Goal: Task Accomplishment & Management: Manage account settings

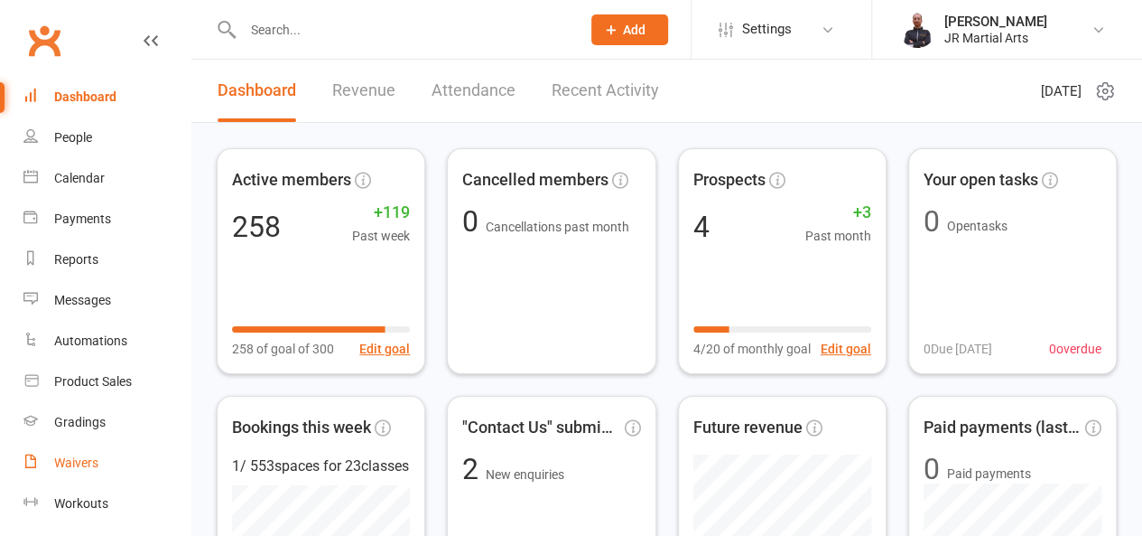
click at [79, 468] on div "Waivers" at bounding box center [76, 462] width 44 height 14
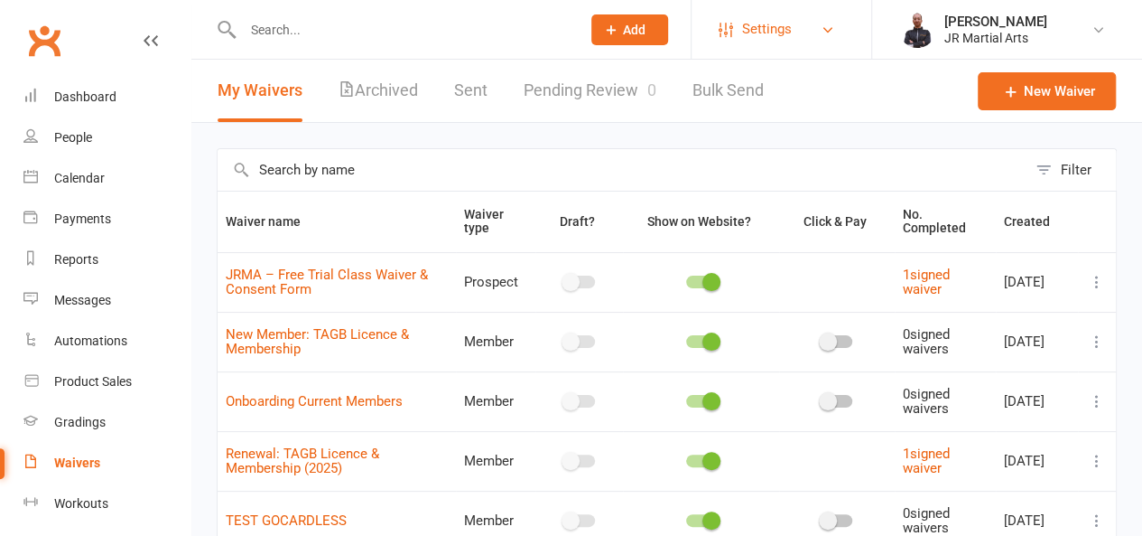
click at [798, 28] on link "Settings" at bounding box center [782, 29] width 126 height 41
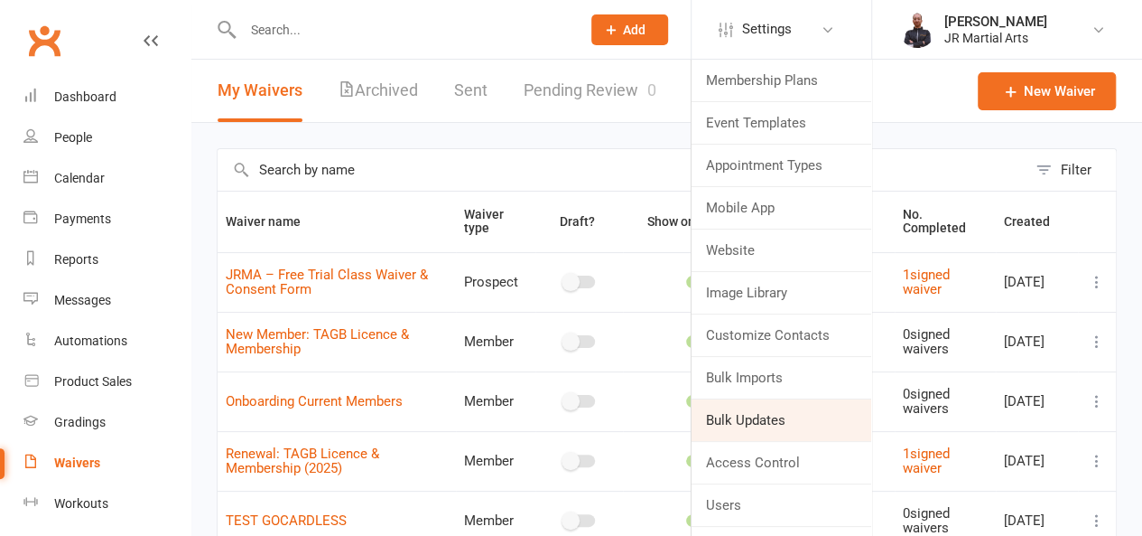
scroll to position [114, 0]
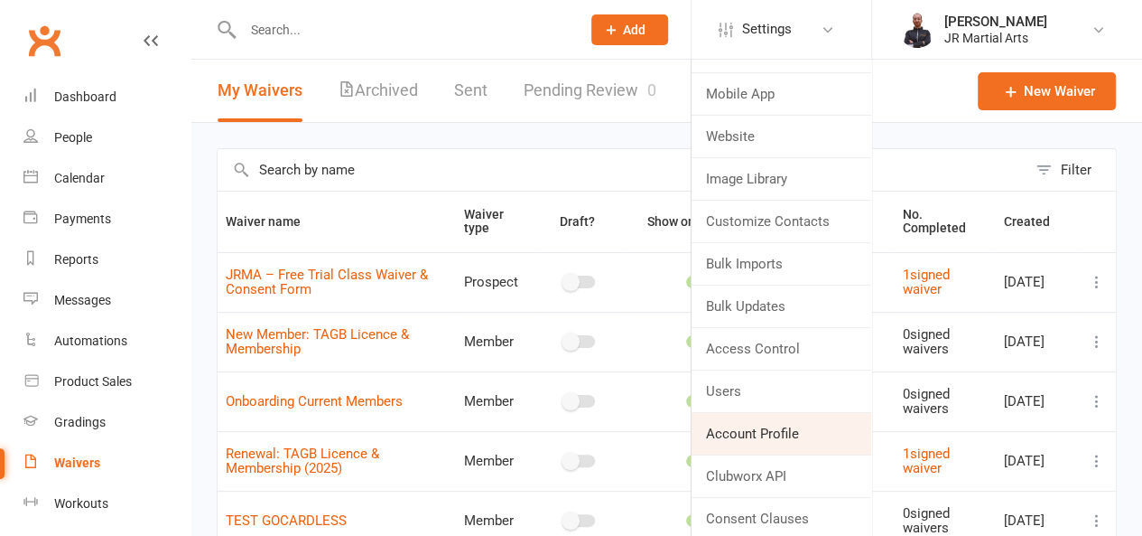
click at [764, 434] on link "Account Profile" at bounding box center [782, 434] width 180 height 42
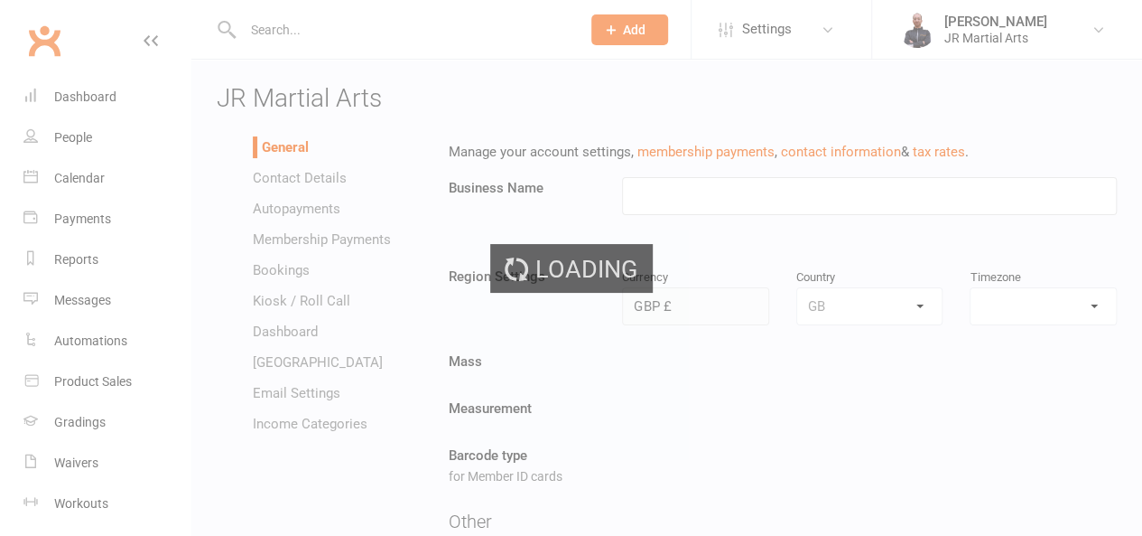
type input "JR Martial Arts"
select select "Europe/[GEOGRAPHIC_DATA]"
select select "[EMAIL_ADDRESS][DOMAIN_NAME]"
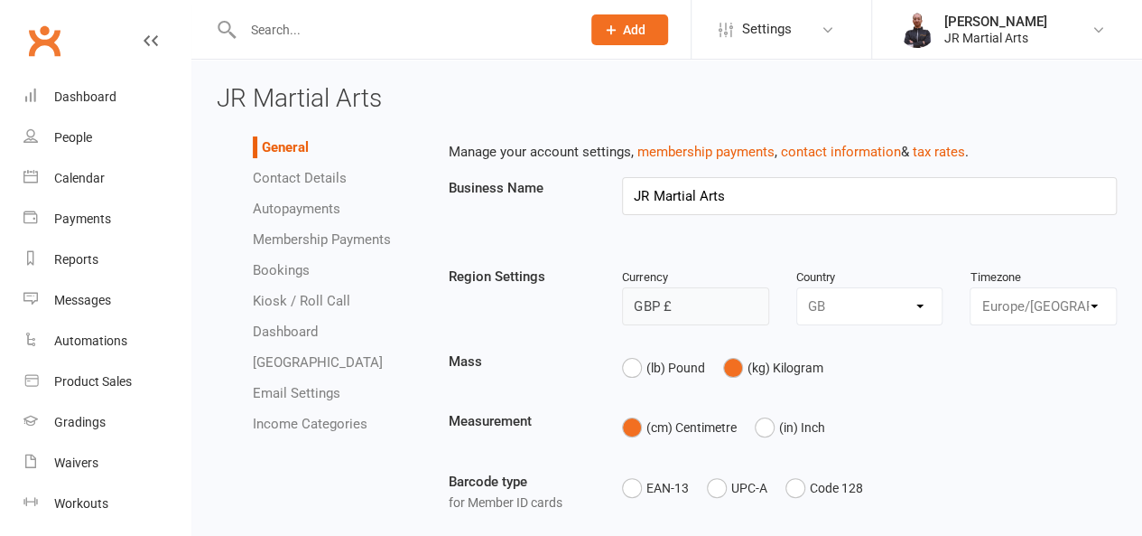
click at [300, 208] on link "Autopayments" at bounding box center [297, 208] width 88 height 16
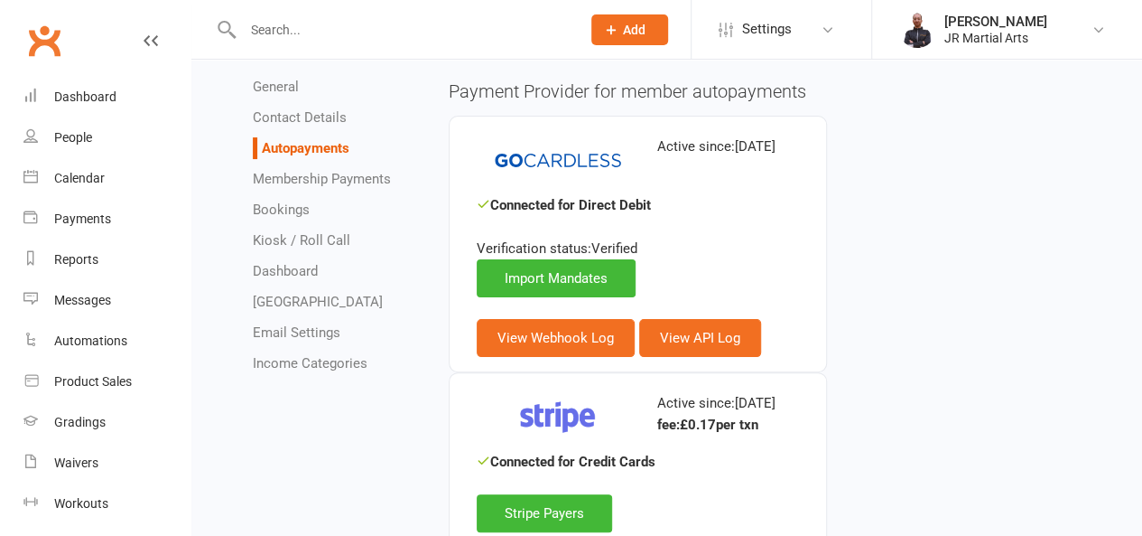
scroll to position [116, 0]
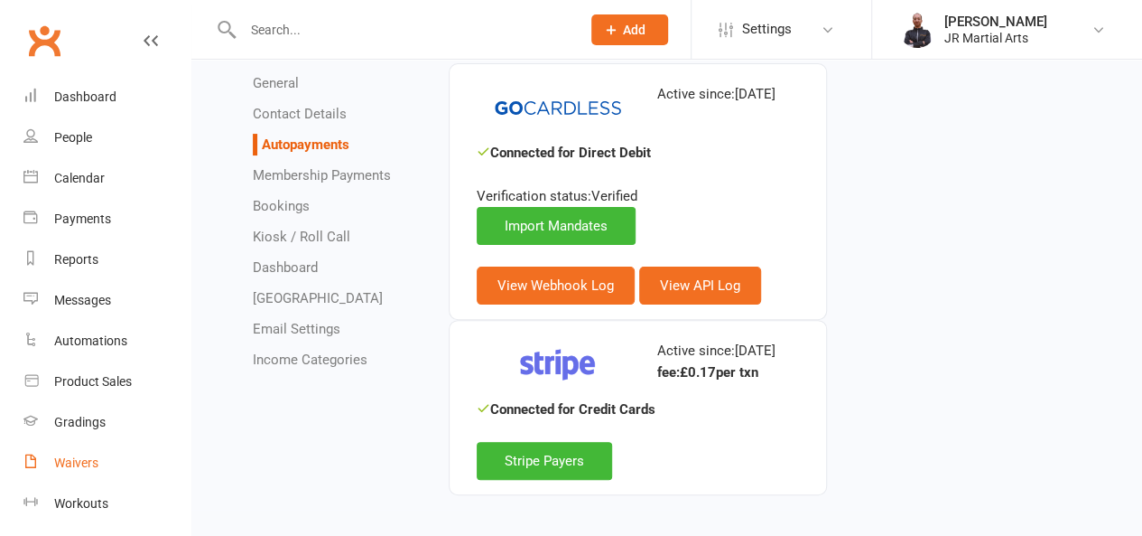
click at [79, 470] on link "Waivers" at bounding box center [106, 462] width 167 height 41
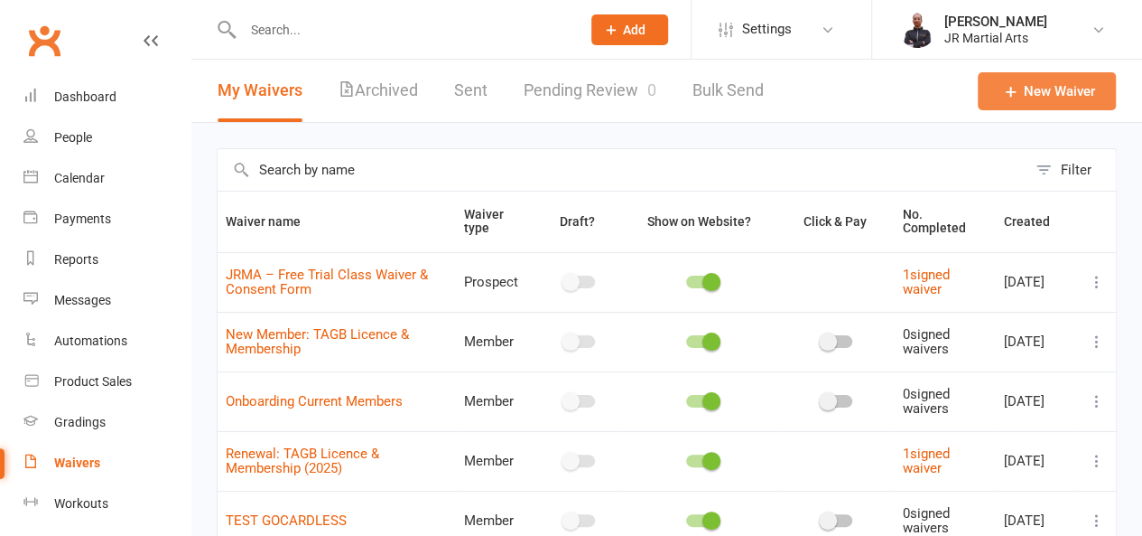
click at [1017, 80] on link "New Waiver" at bounding box center [1047, 91] width 138 height 38
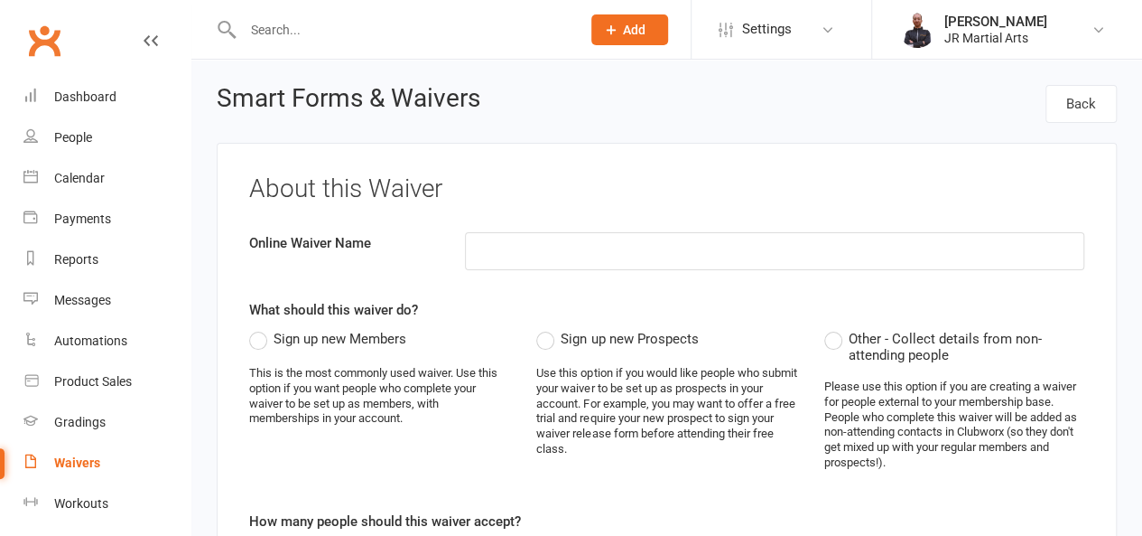
click at [287, 339] on span "Sign up new Members" at bounding box center [340, 337] width 133 height 19
click at [261, 328] on input "Sign up new Members" at bounding box center [255, 328] width 12 height 0
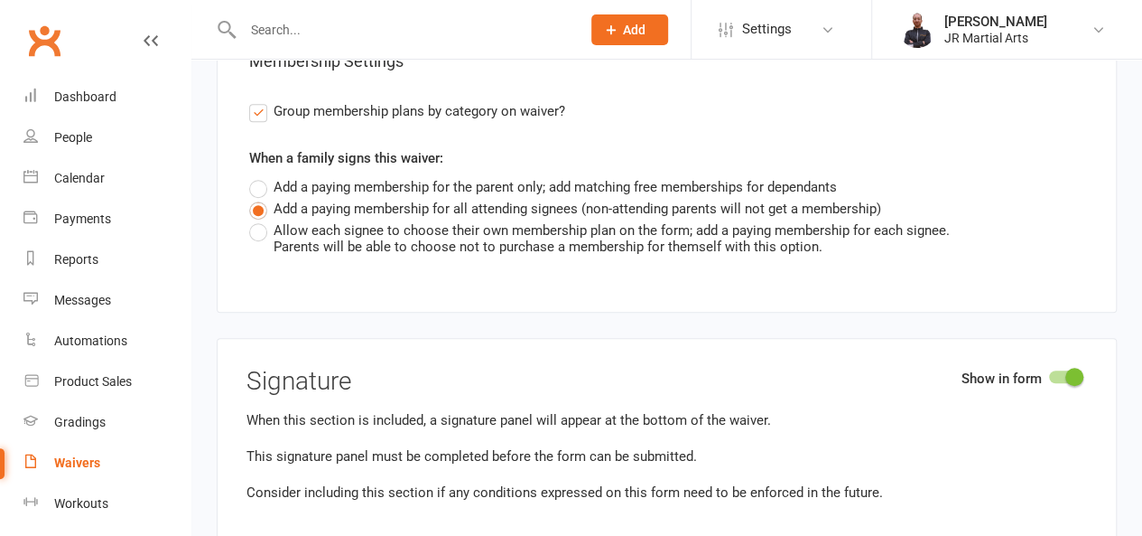
scroll to position [3973, 0]
